Goal: Task Accomplishment & Management: Complete application form

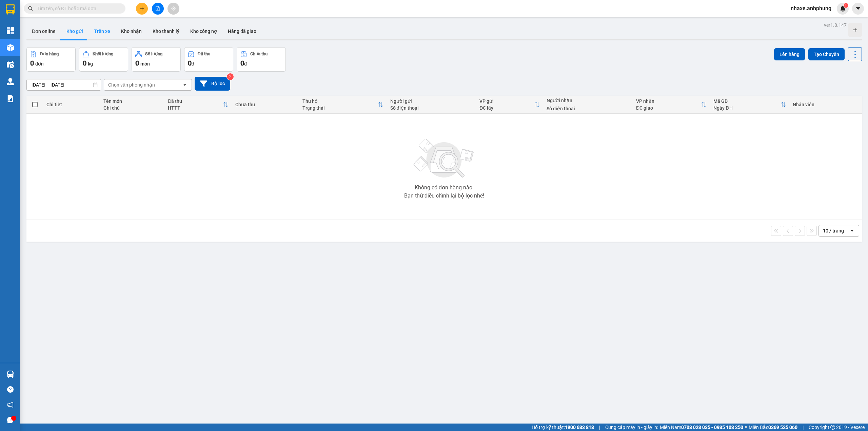
click at [106, 32] on button "Trên xe" at bounding box center [102, 31] width 27 height 16
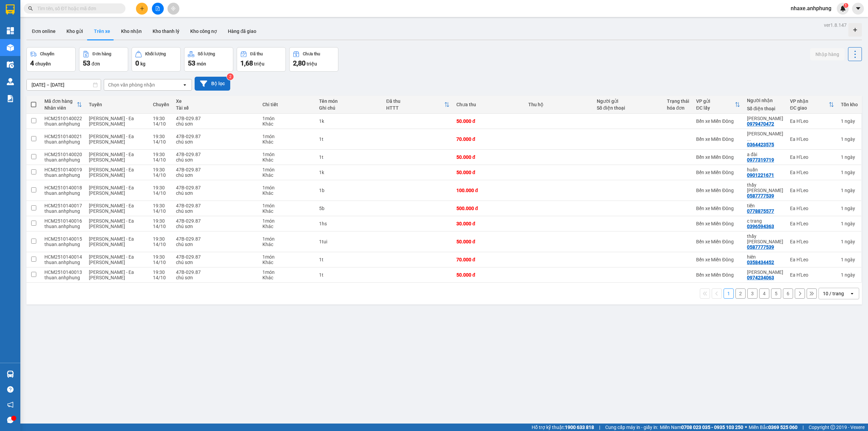
click at [216, 85] on button "Bộ lọc" at bounding box center [213, 84] width 36 height 14
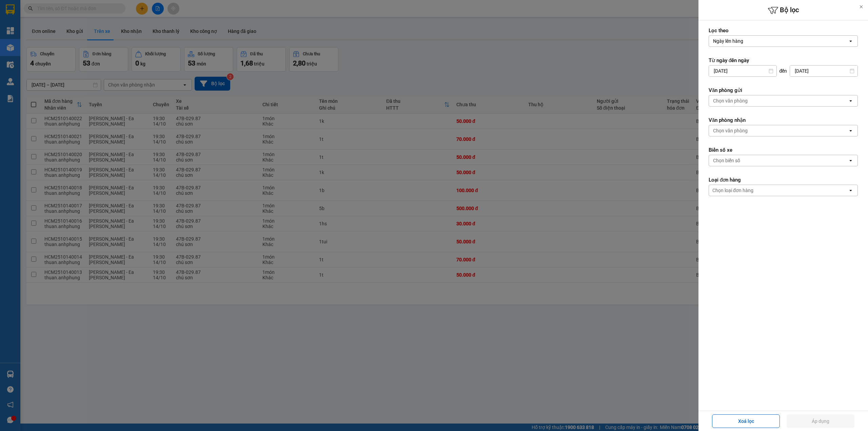
click at [727, 101] on div "Chọn văn phòng" at bounding box center [730, 100] width 35 height 7
click at [727, 113] on span "Bến xe Miền Đông" at bounding box center [734, 116] width 41 height 7
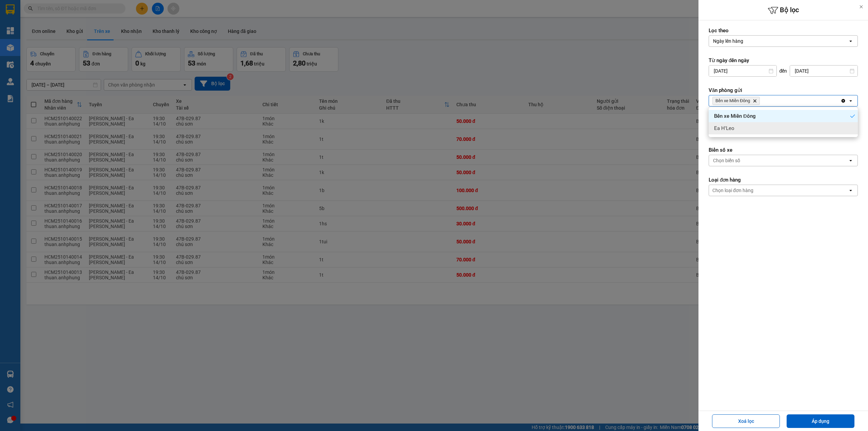
click at [728, 143] on form "Lọc theo Ngày lên hàng open Từ ngày đến [DATE] Press the down arrow key to inte…" at bounding box center [783, 142] width 149 height 230
click at [734, 131] on div "Chọn văn phòng" at bounding box center [730, 130] width 35 height 7
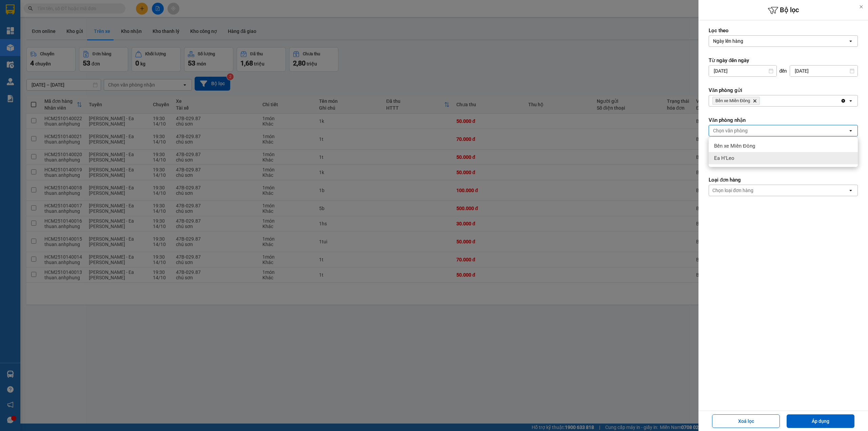
click at [739, 156] on div "Ea H'Leo" at bounding box center [783, 158] width 149 height 12
click at [803, 420] on button "Áp dụng" at bounding box center [821, 421] width 68 height 14
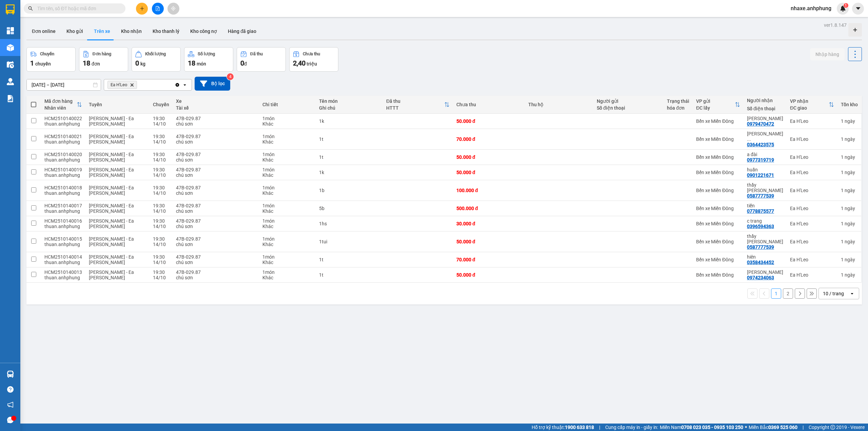
click at [823, 290] on div "10 / trang" at bounding box center [833, 293] width 21 height 7
click at [830, 354] on span "100 / trang" at bounding box center [829, 354] width 24 height 7
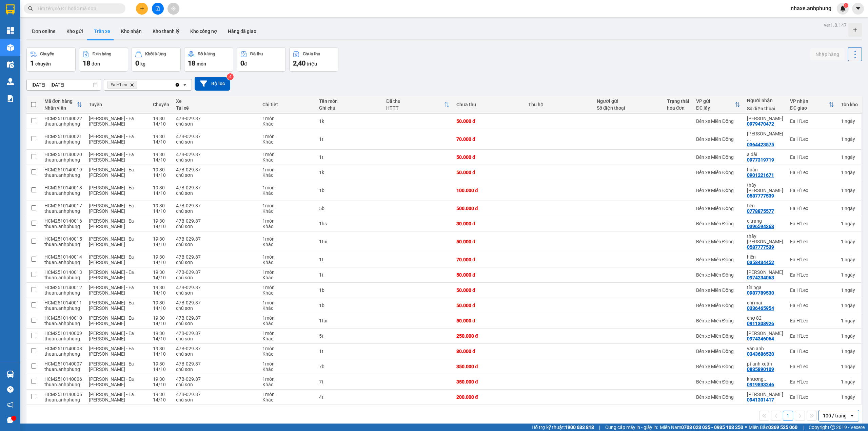
click at [33, 103] on span at bounding box center [33, 104] width 5 height 5
click at [34, 101] on input "checkbox" at bounding box center [34, 101] width 0 height 0
checkbox input "true"
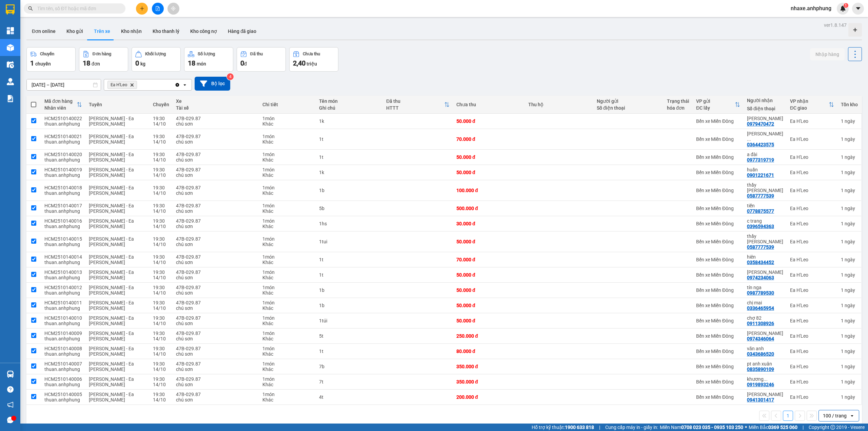
checkbox input "true"
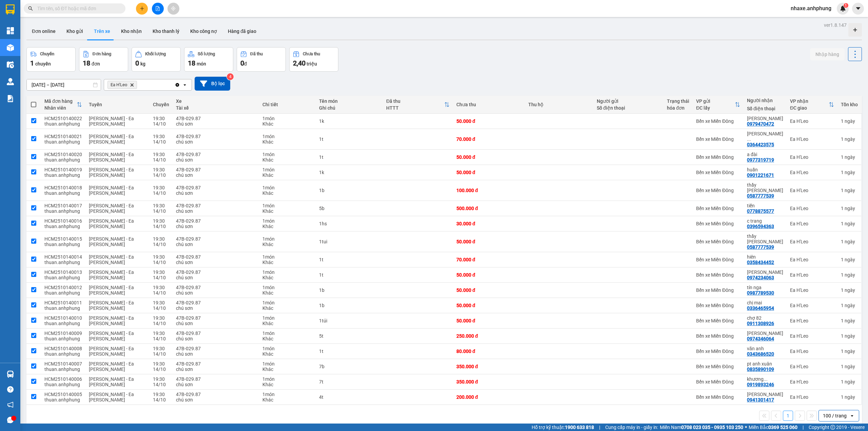
checkbox input "true"
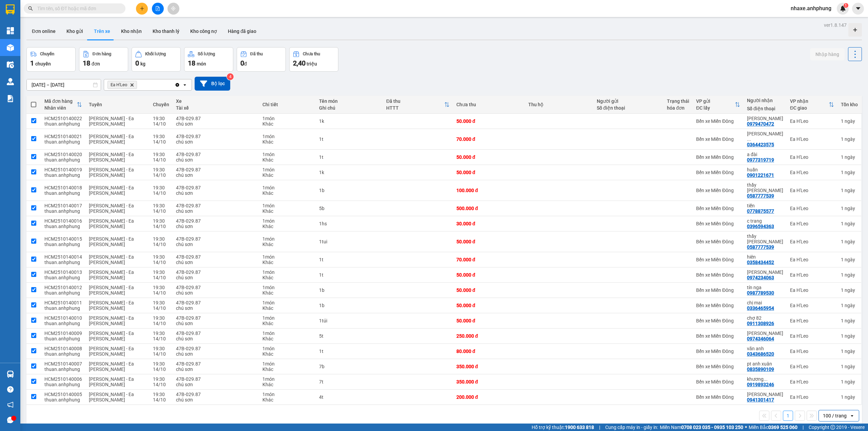
checkbox input "true"
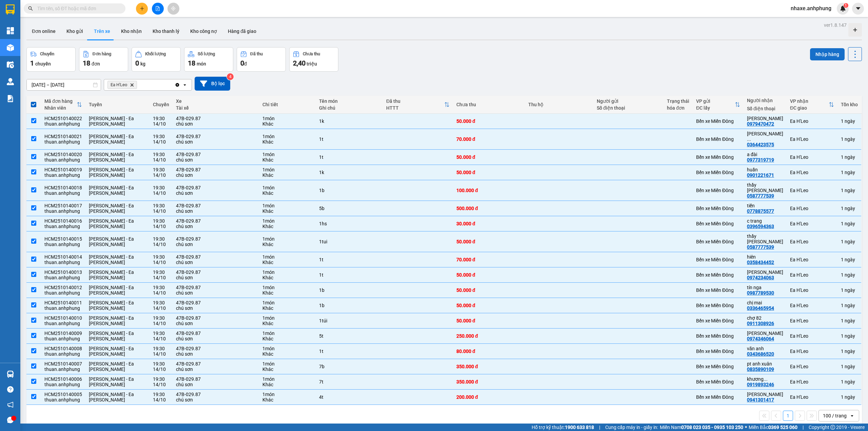
click at [821, 52] on button "Nhập hàng" at bounding box center [827, 54] width 35 height 12
checkbox input "false"
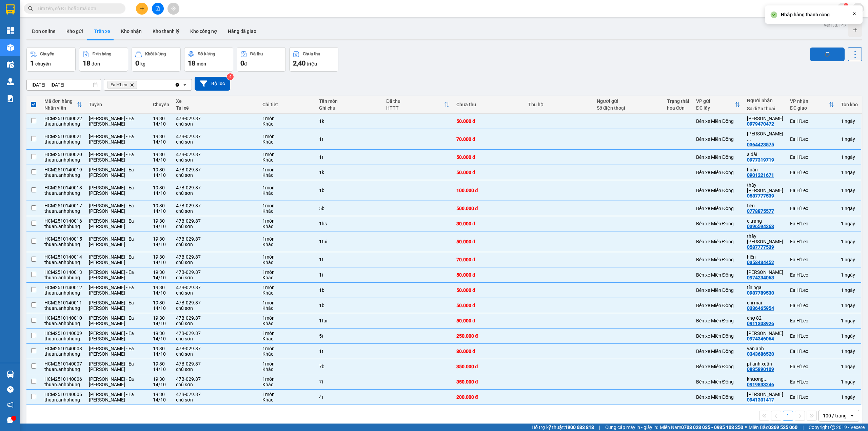
checkbox input "false"
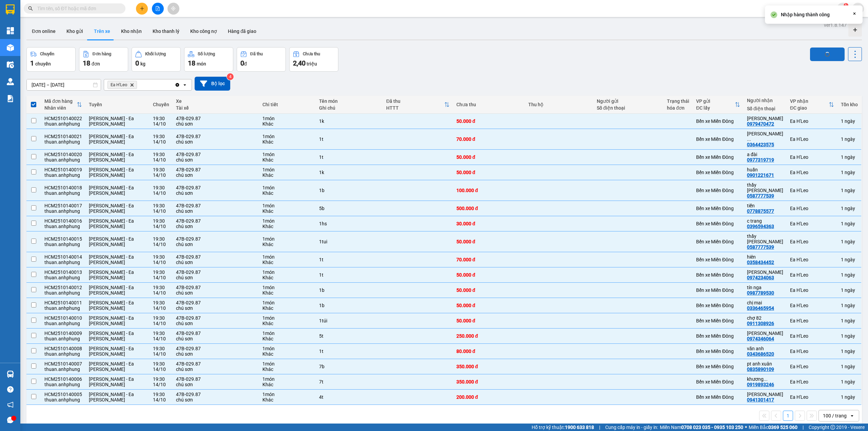
checkbox input "false"
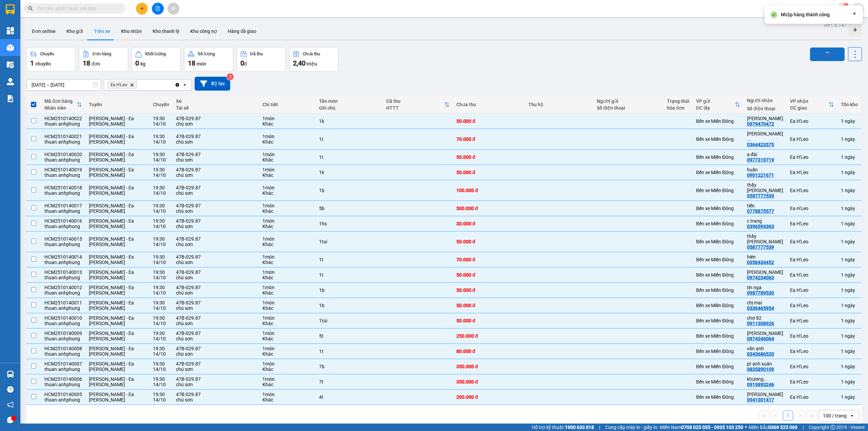
checkbox input "false"
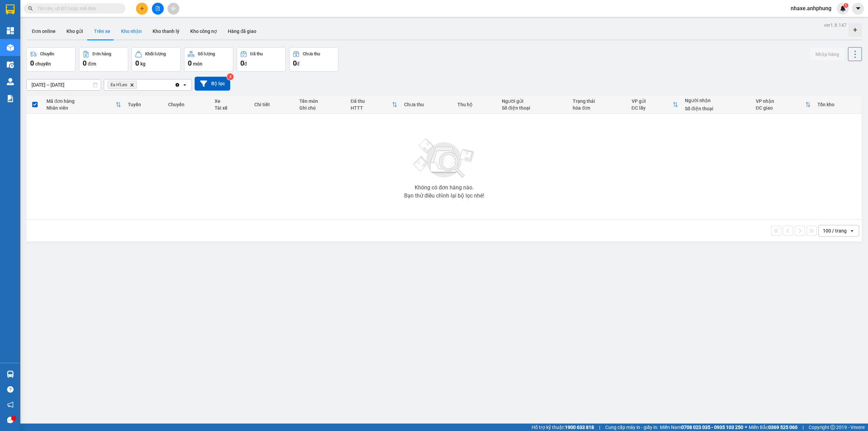
click at [129, 25] on button "Kho nhận" at bounding box center [132, 31] width 32 height 16
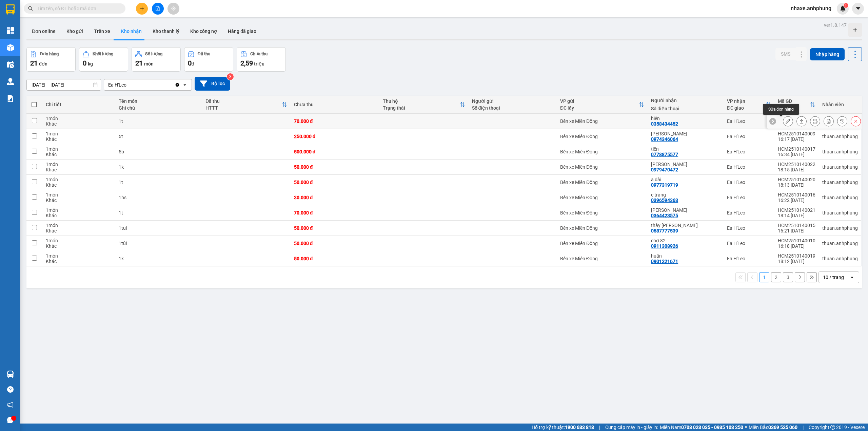
click at [784, 124] on button at bounding box center [788, 121] width 9 height 12
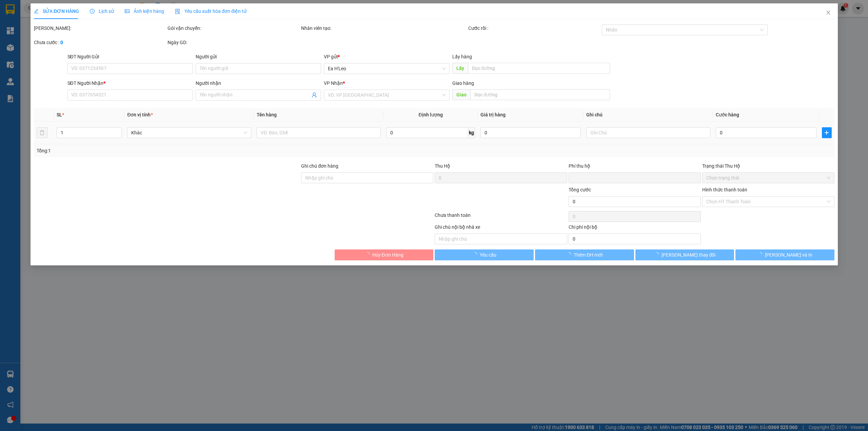
type input "0358434452"
type input "hiên"
type input "0"
type input "70.000"
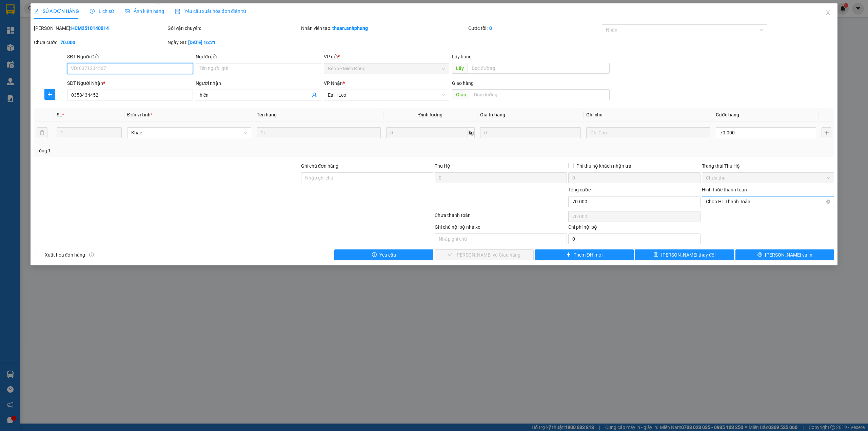
click at [763, 199] on span "Chọn HT Thanh Toán" at bounding box center [768, 201] width 124 height 10
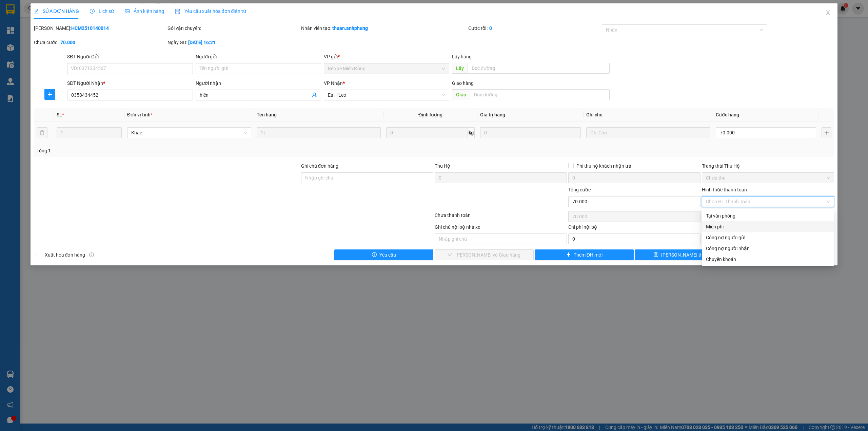
click at [719, 227] on div "Miễn phí" at bounding box center [768, 226] width 124 height 7
type input "0"
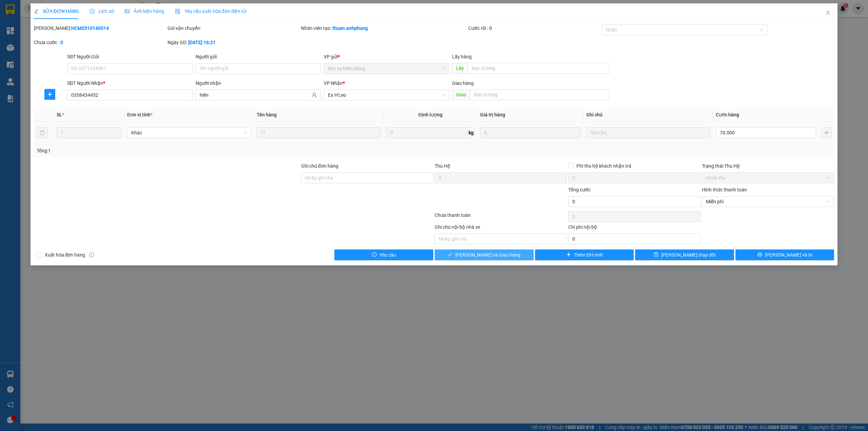
click at [503, 252] on span "[PERSON_NAME] và Giao hàng" at bounding box center [488, 254] width 65 height 7
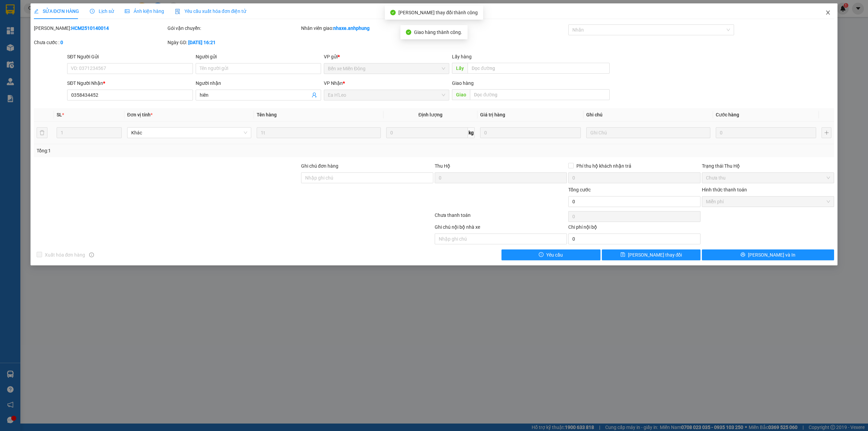
click at [829, 10] on icon "close" at bounding box center [828, 12] width 5 height 5
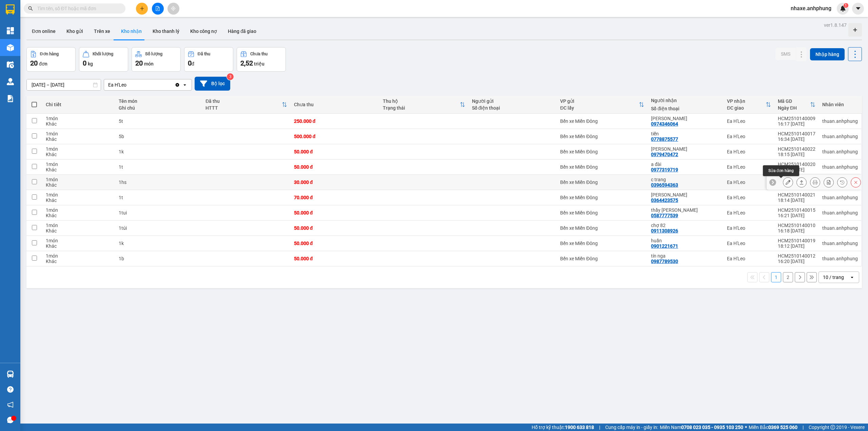
click at [786, 182] on icon at bounding box center [788, 182] width 5 height 5
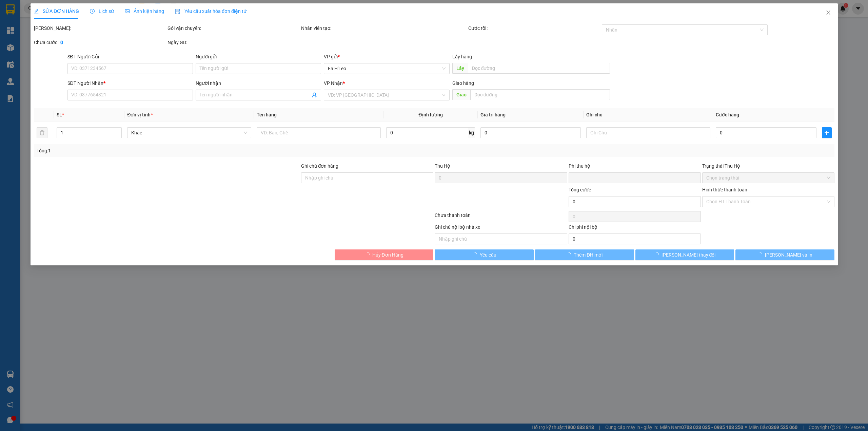
type input "0396594363"
type input "c trang"
type input "0"
type input "30.000"
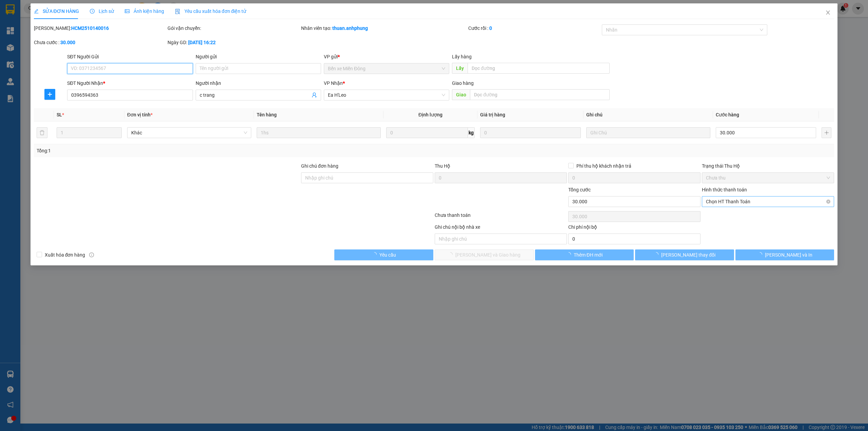
click at [745, 203] on span "Chọn HT Thanh Toán" at bounding box center [768, 201] width 124 height 10
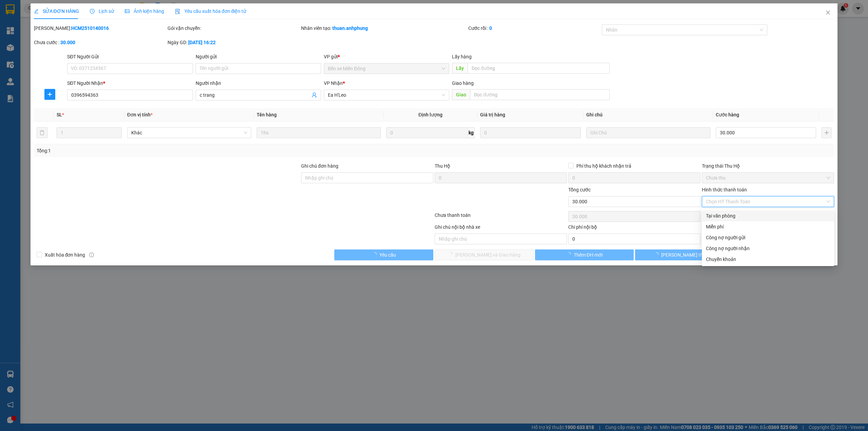
click at [732, 216] on div "Tại văn phòng" at bounding box center [768, 215] width 124 height 7
type input "0"
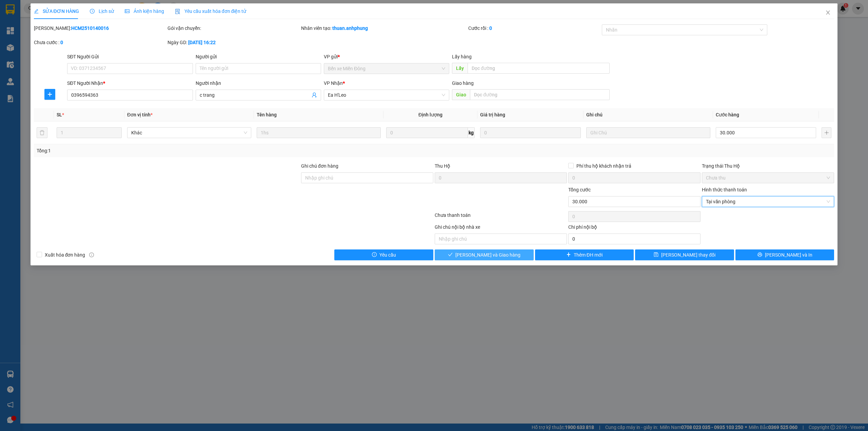
click at [486, 254] on span "[PERSON_NAME] và Giao hàng" at bounding box center [488, 254] width 65 height 7
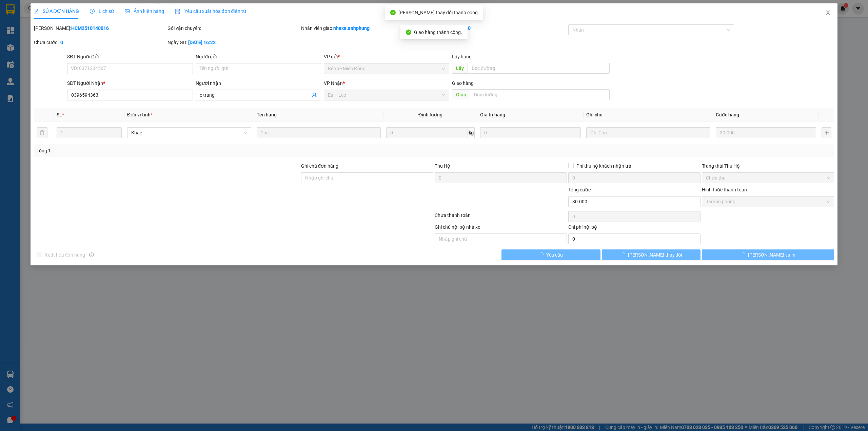
click at [826, 11] on icon "close" at bounding box center [828, 12] width 5 height 5
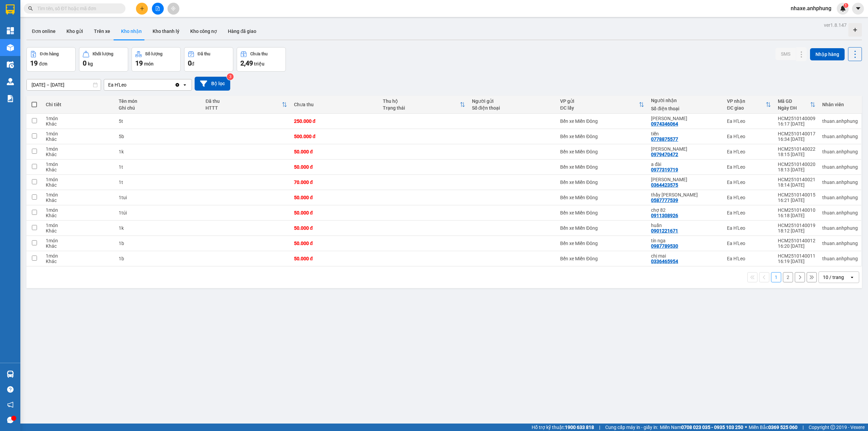
click at [828, 277] on div "10 / trang" at bounding box center [833, 277] width 21 height 7
click at [824, 340] on span "80 / trang" at bounding box center [828, 342] width 22 height 7
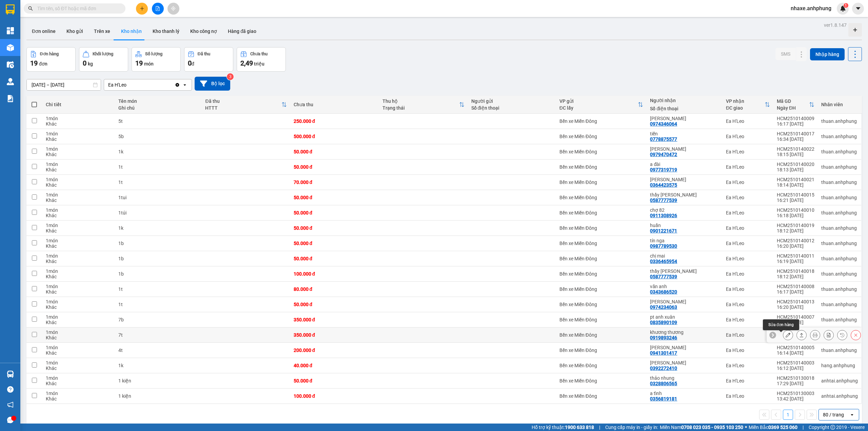
click at [786, 337] on icon at bounding box center [788, 334] width 5 height 5
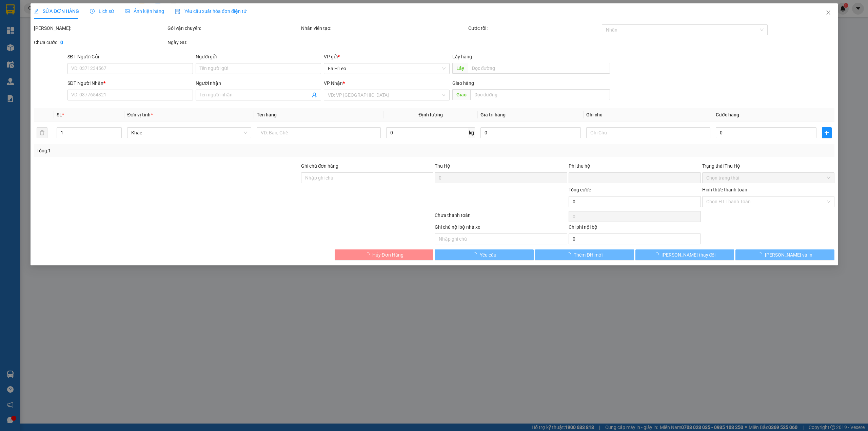
type input "0919893246"
type input "khương thương"
type input "0"
type input "350.000"
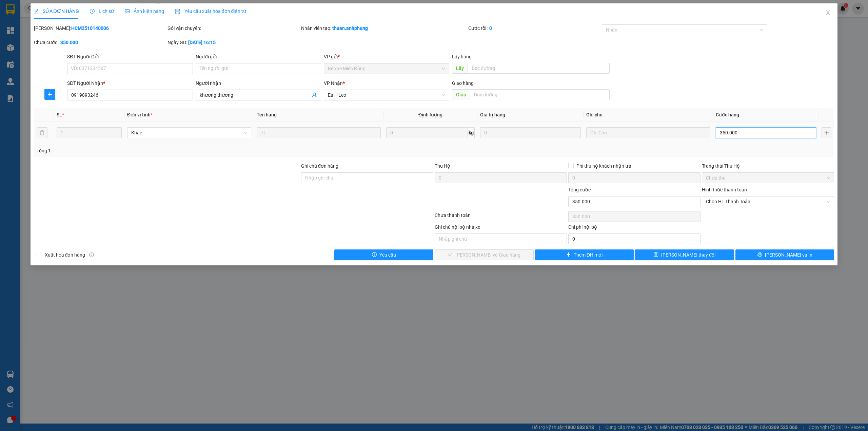
click at [744, 133] on input "350.000" at bounding box center [766, 132] width 100 height 11
type input "2"
type input "28"
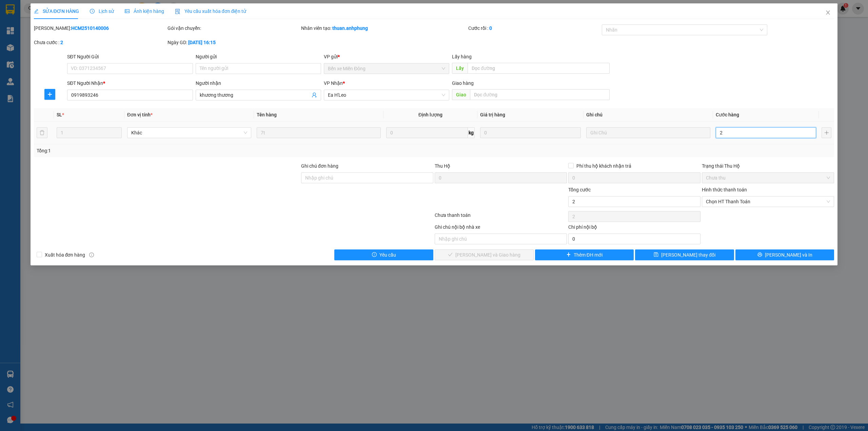
type input "28"
type input "280"
click at [746, 203] on span "Chọn HT Thanh Toán" at bounding box center [768, 201] width 124 height 10
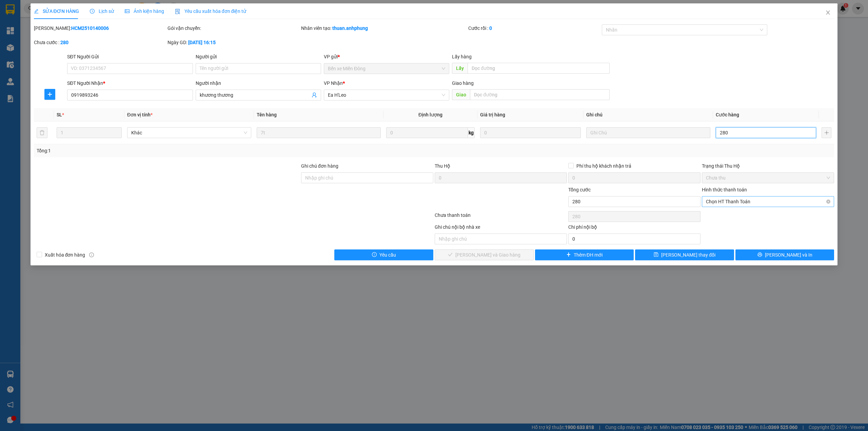
type input "280"
type input "280.000"
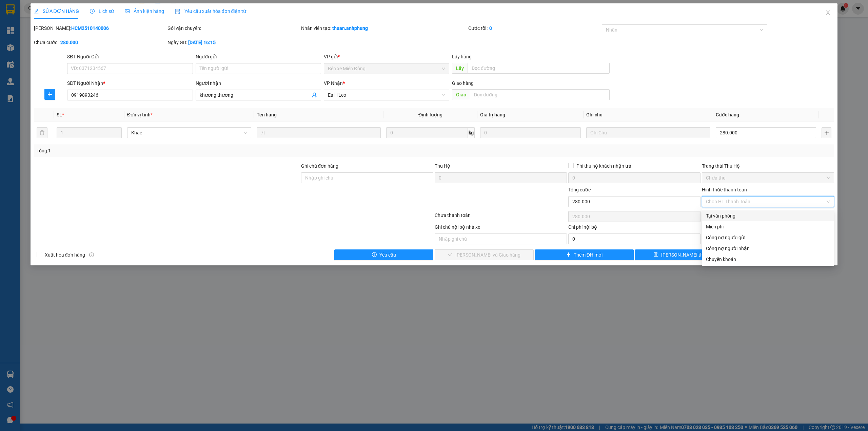
click at [739, 214] on div "Tại văn phòng" at bounding box center [768, 215] width 124 height 7
type input "0"
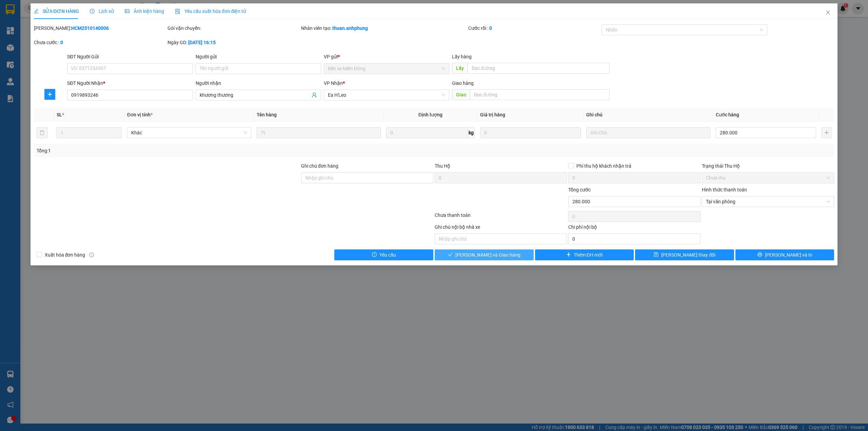
click at [496, 256] on span "[PERSON_NAME] và Giao hàng" at bounding box center [488, 254] width 65 height 7
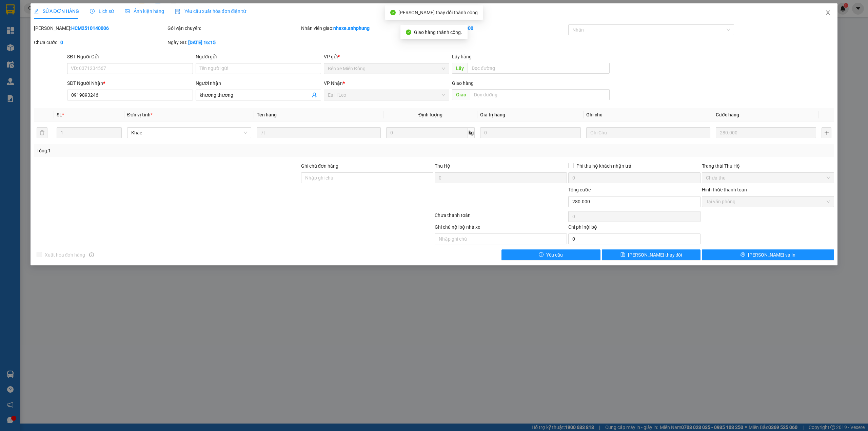
click at [827, 14] on icon "close" at bounding box center [828, 12] width 5 height 5
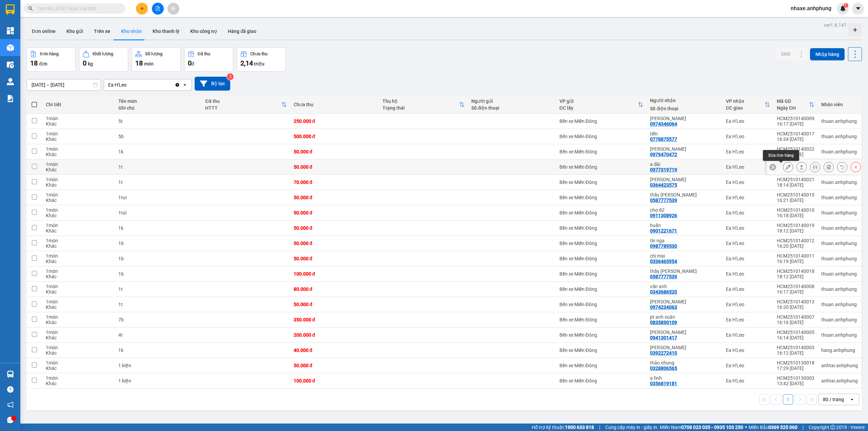
click at [786, 167] on icon at bounding box center [788, 167] width 5 height 5
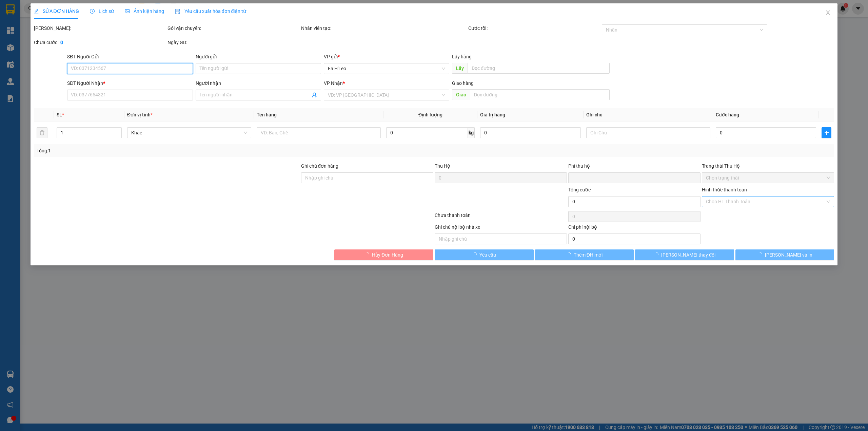
type input "0977319719"
type input "a đài"
type input "0"
type input "50.000"
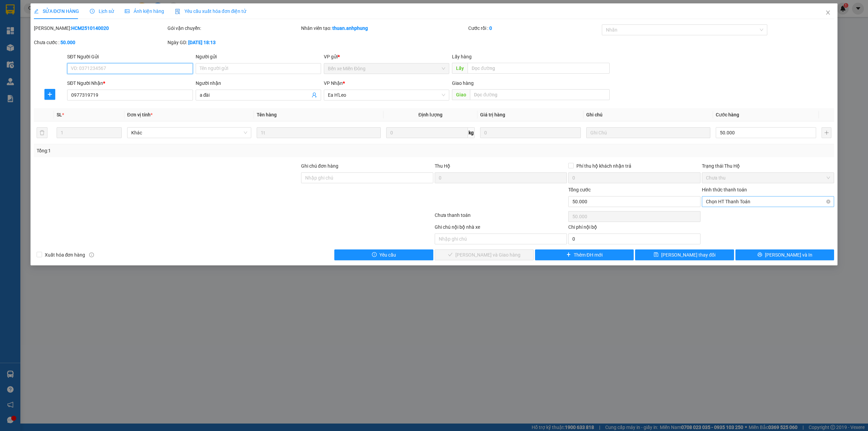
click at [766, 200] on span "Chọn HT Thanh Toán" at bounding box center [768, 201] width 124 height 10
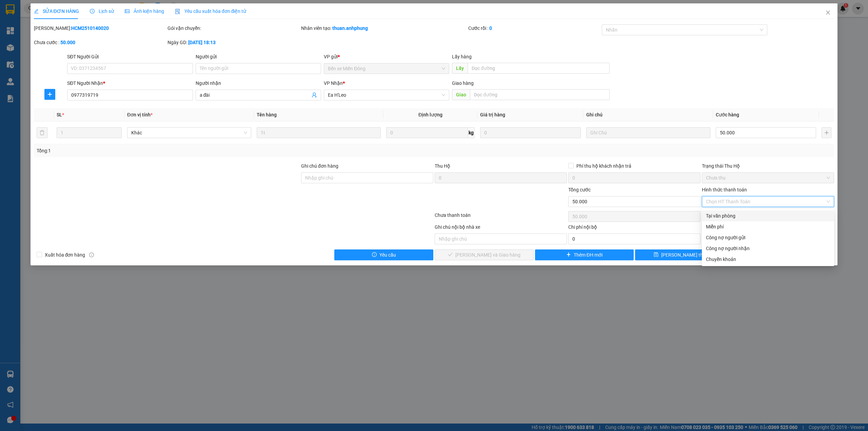
click at [745, 216] on div "Tại văn phòng" at bounding box center [768, 215] width 124 height 7
type input "0"
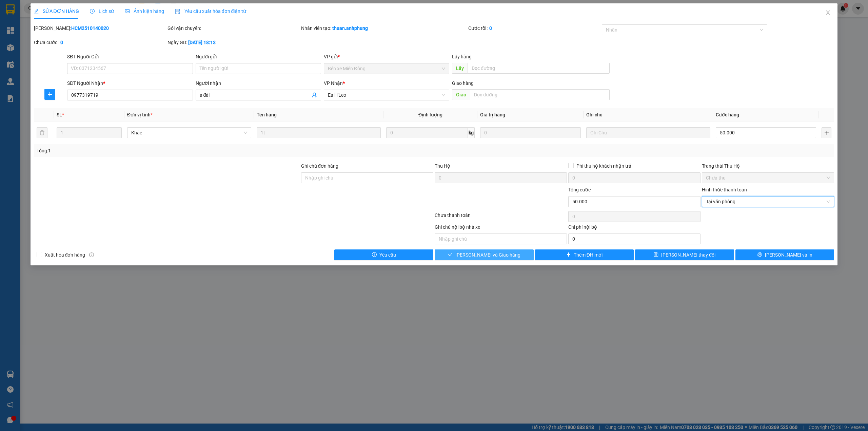
click at [512, 253] on button "[PERSON_NAME] và Giao hàng" at bounding box center [484, 254] width 99 height 11
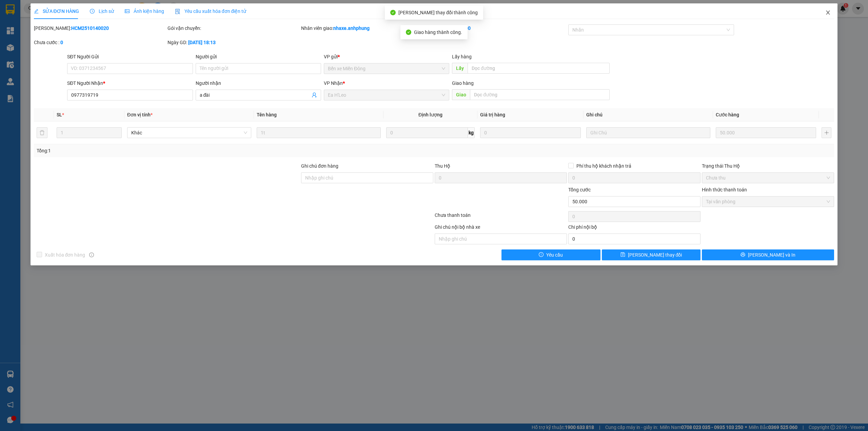
click at [829, 10] on span "Close" at bounding box center [828, 12] width 19 height 19
